Goal: Transaction & Acquisition: Purchase product/service

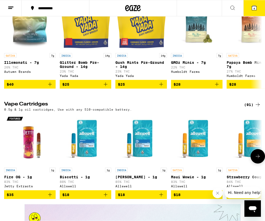
scroll to position [699, 0]
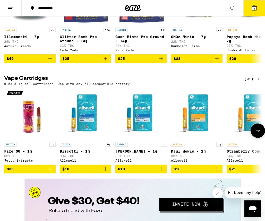
click at [254, 138] on button at bounding box center [257, 130] width 14 height 14
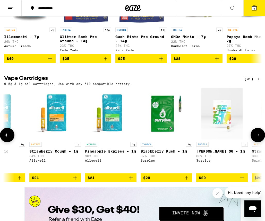
click at [254, 142] on button at bounding box center [257, 135] width 14 height 14
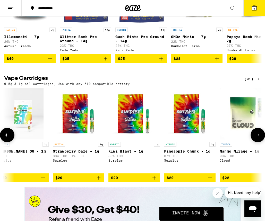
click at [254, 142] on button at bounding box center [257, 135] width 14 height 14
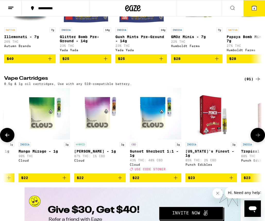
click at [254, 142] on button at bounding box center [257, 135] width 14 height 14
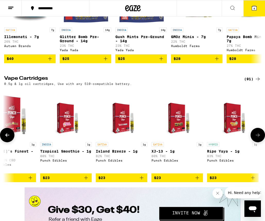
click at [254, 142] on button at bounding box center [257, 135] width 14 height 14
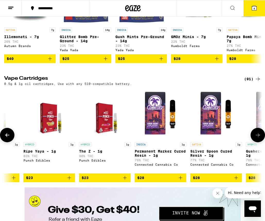
click at [254, 142] on button at bounding box center [257, 135] width 14 height 14
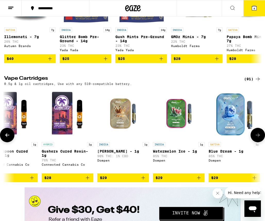
click at [255, 142] on button at bounding box center [257, 135] width 14 height 14
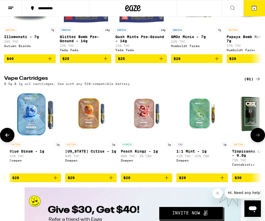
click at [256, 142] on button at bounding box center [257, 135] width 14 height 14
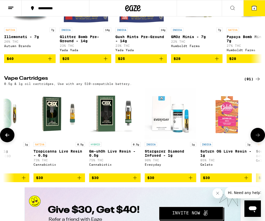
click at [257, 142] on button at bounding box center [257, 135] width 14 height 14
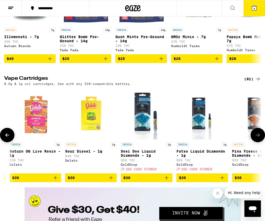
click at [259, 142] on div at bounding box center [257, 135] width 14 height 14
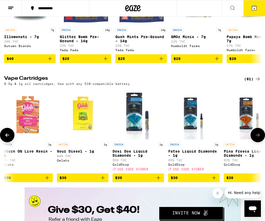
click at [259, 139] on img "Open page for Pina Fresca Liquid Diamonds - 1g from GoldDrop" at bounding box center [249, 113] width 41 height 51
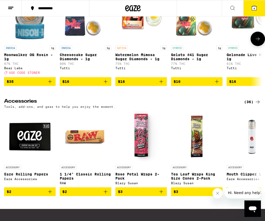
scroll to position [2107, 0]
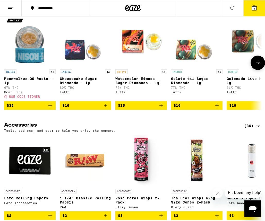
click at [257, 66] on icon at bounding box center [257, 63] width 6 height 6
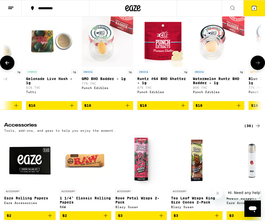
click at [257, 66] on icon at bounding box center [257, 63] width 6 height 6
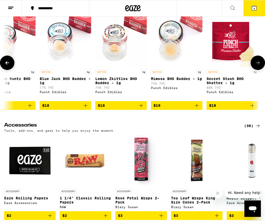
click at [257, 66] on icon at bounding box center [257, 63] width 6 height 6
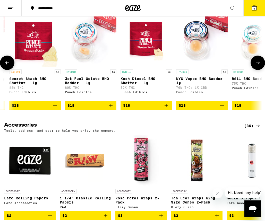
click at [257, 66] on icon at bounding box center [257, 63] width 6 height 6
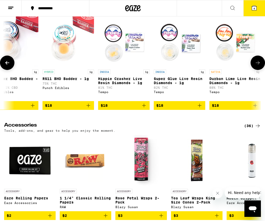
click at [257, 66] on icon at bounding box center [257, 63] width 6 height 6
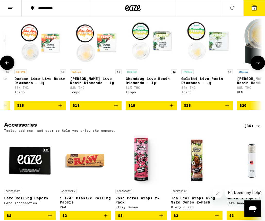
click at [257, 66] on icon at bounding box center [257, 63] width 6 height 6
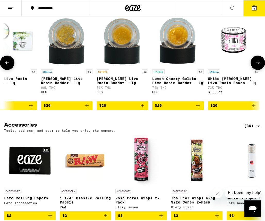
click at [257, 66] on icon at bounding box center [257, 63] width 6 height 6
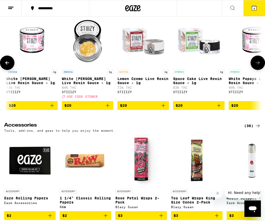
click at [257, 66] on icon at bounding box center [257, 63] width 6 height 6
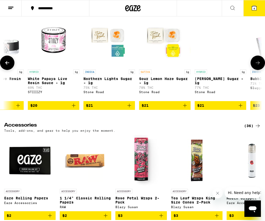
scroll to position [0, 1587]
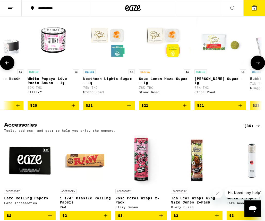
click at [259, 70] on button at bounding box center [257, 63] width 14 height 14
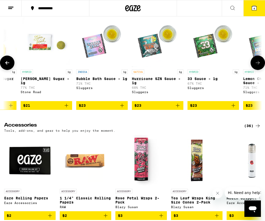
click at [259, 70] on button at bounding box center [257, 63] width 14 height 14
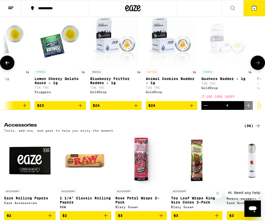
click at [259, 70] on button at bounding box center [257, 63] width 14 height 14
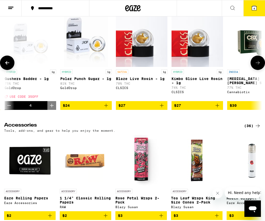
click at [259, 70] on button at bounding box center [257, 63] width 14 height 14
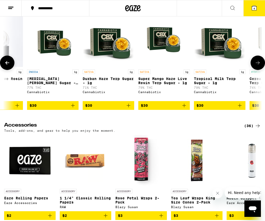
click at [259, 70] on button at bounding box center [257, 63] width 14 height 14
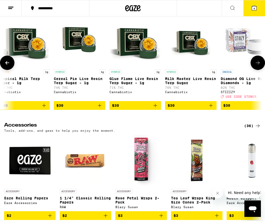
click at [259, 70] on button at bounding box center [257, 63] width 14 height 14
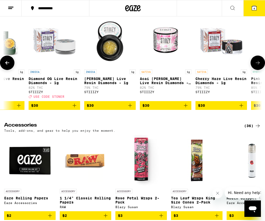
click at [259, 70] on button at bounding box center [257, 63] width 14 height 14
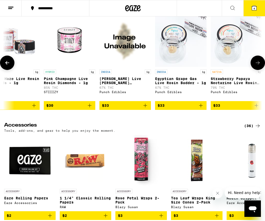
click at [259, 70] on button at bounding box center [257, 63] width 14 height 14
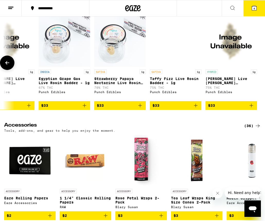
scroll to position [0, 3076]
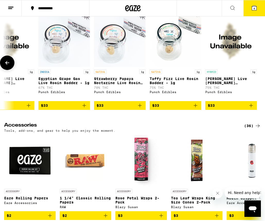
click at [259, 70] on div at bounding box center [257, 63] width 14 height 14
